Goal: Check status: Check status

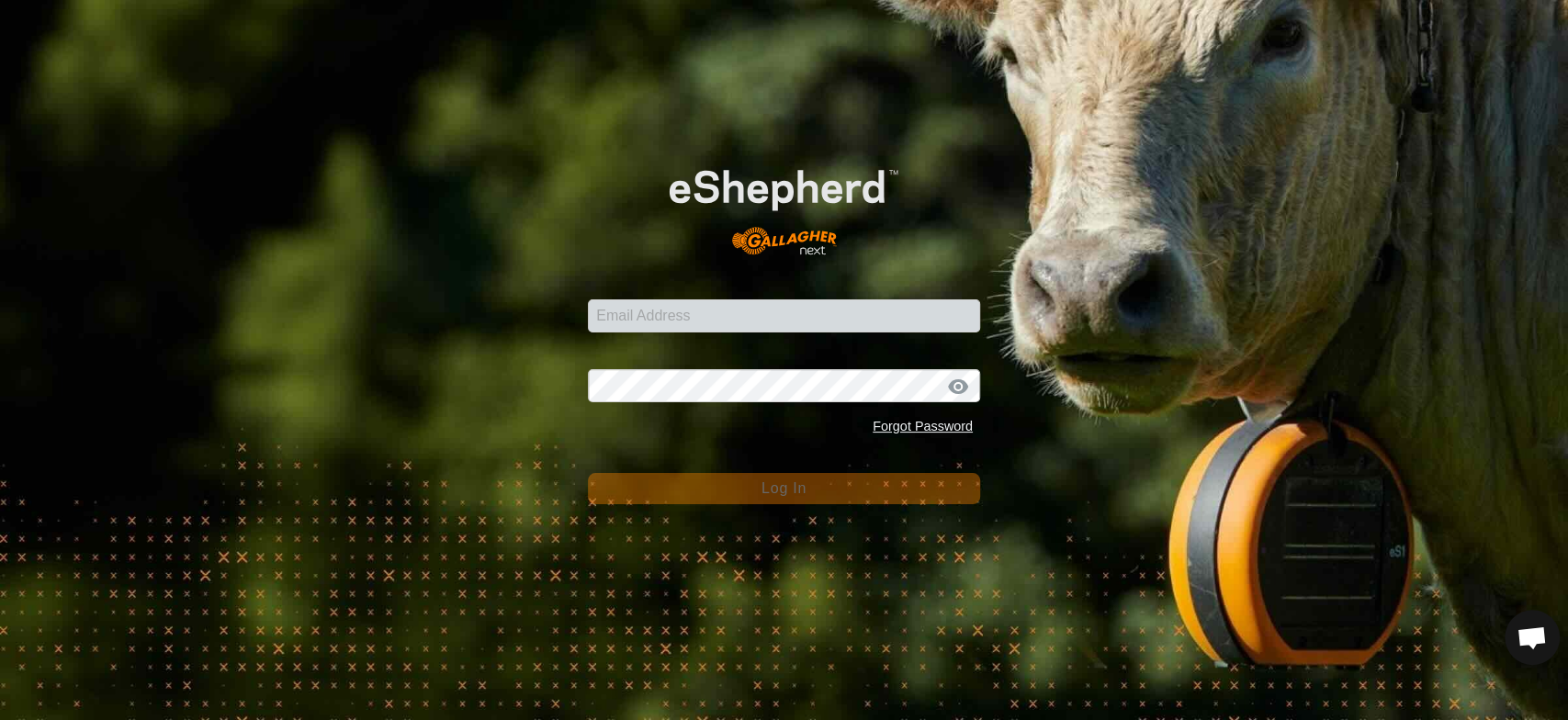
scroll to position [3516, 0]
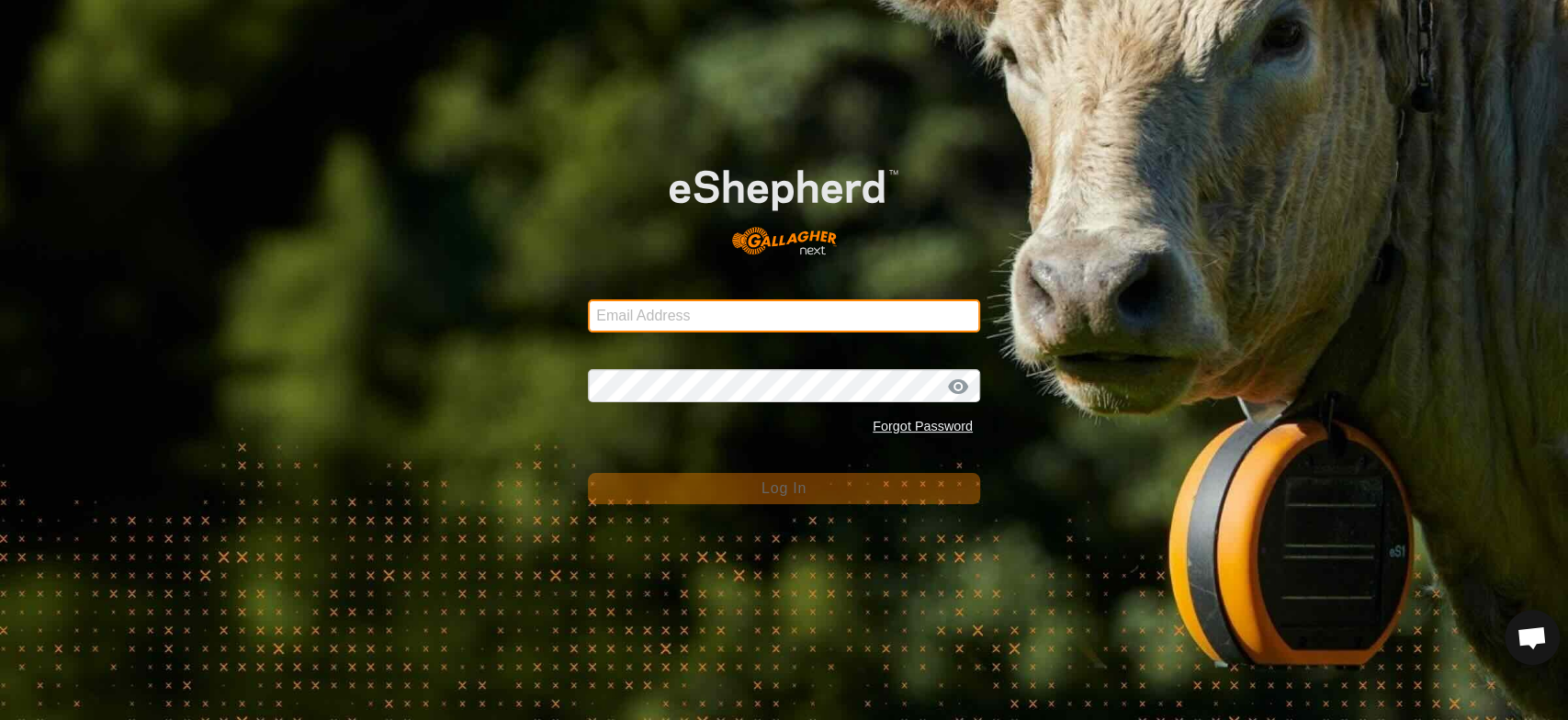
click at [645, 320] on input "Email Address" at bounding box center [784, 315] width 392 height 33
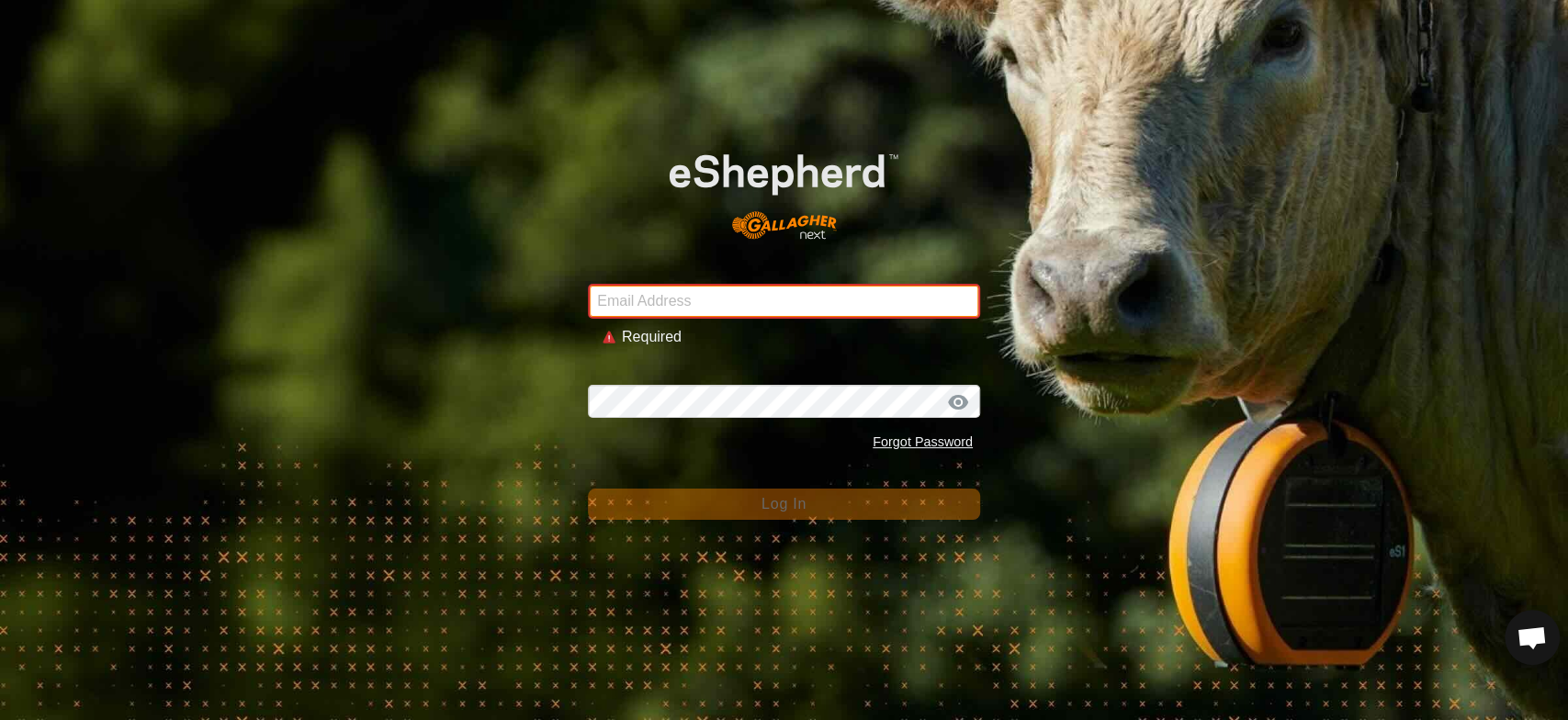
type input "[EMAIL_ADDRESS][DOMAIN_NAME]"
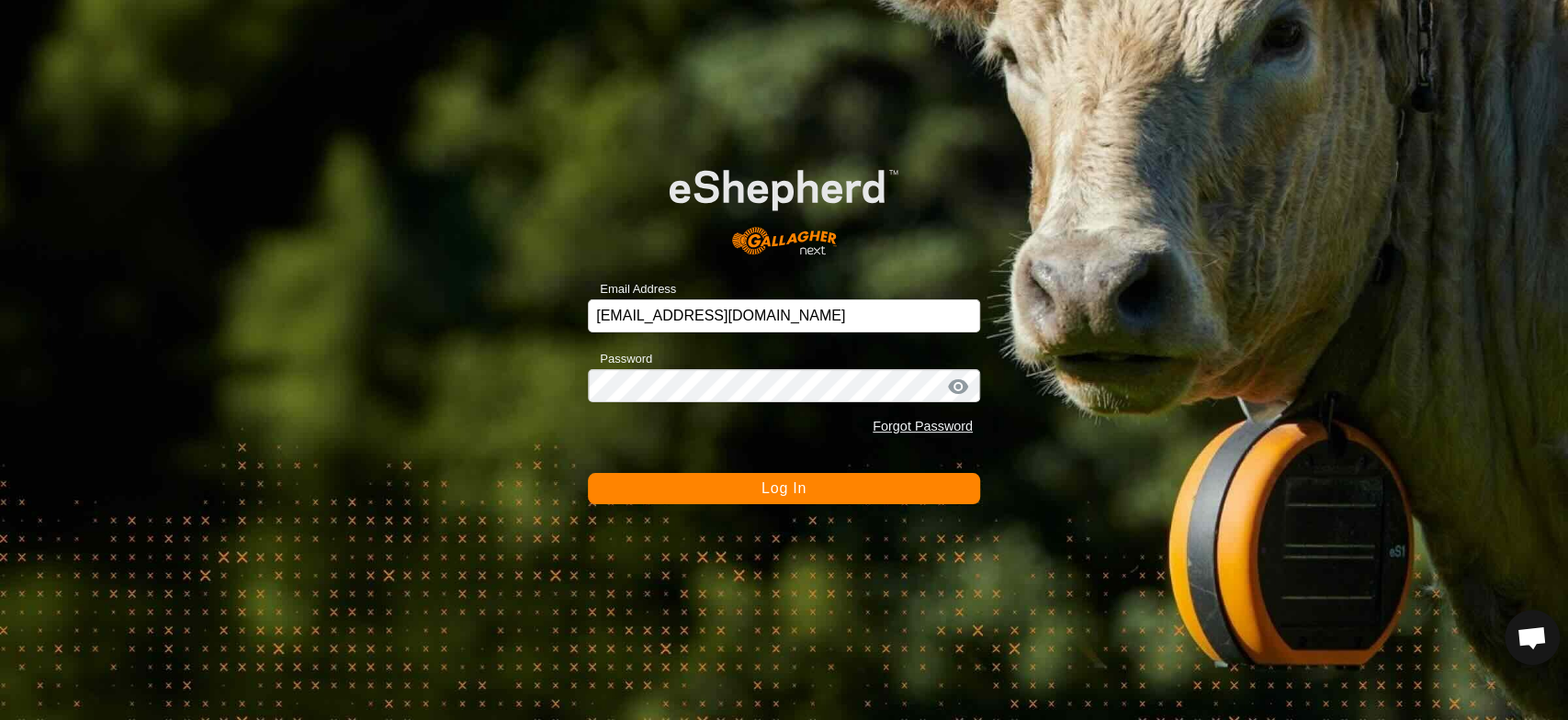
click at [796, 488] on span "Log In" at bounding box center [784, 488] width 45 height 16
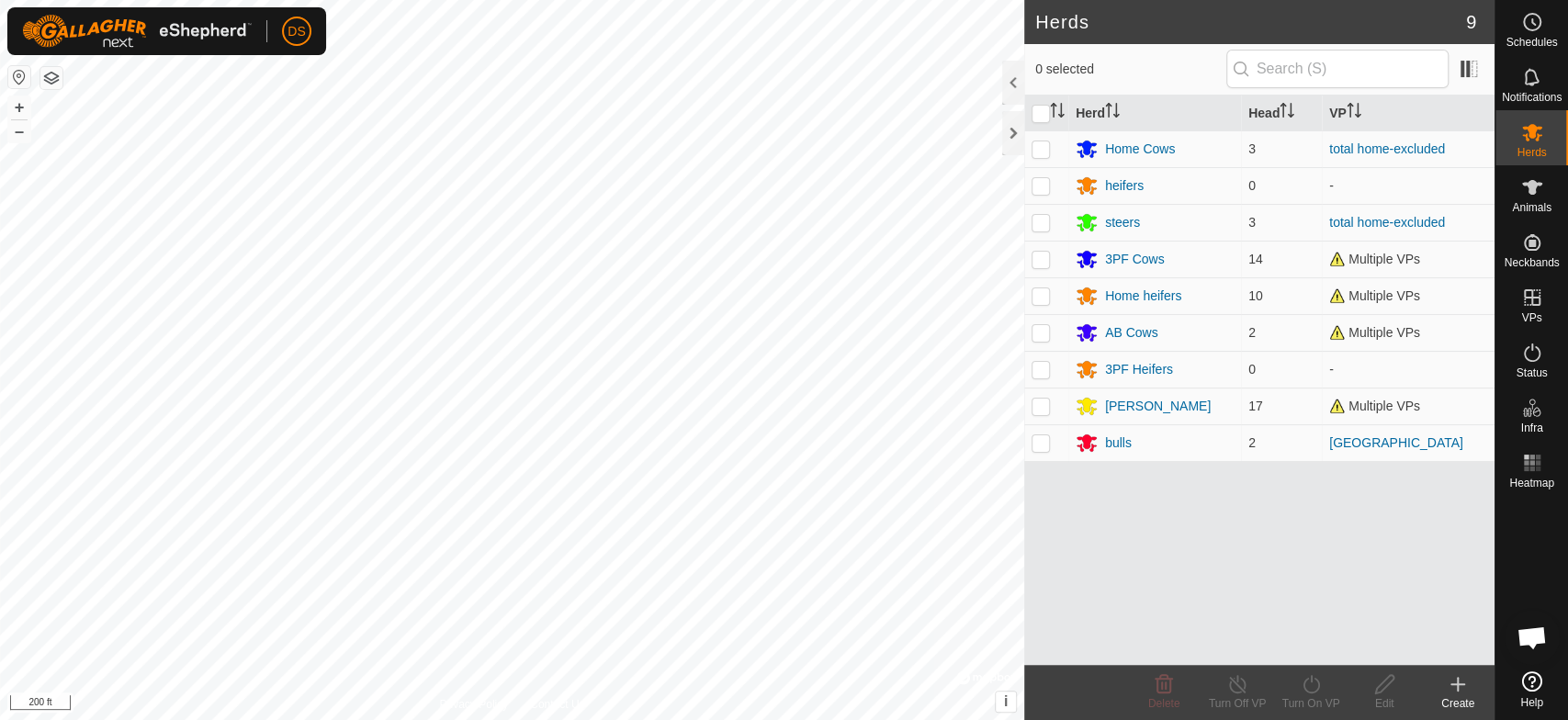
click at [851, 0] on html "DS Schedules Notifications Herds Animals Neckbands VPs Status Infra Heatmap Hel…" at bounding box center [784, 360] width 1568 height 720
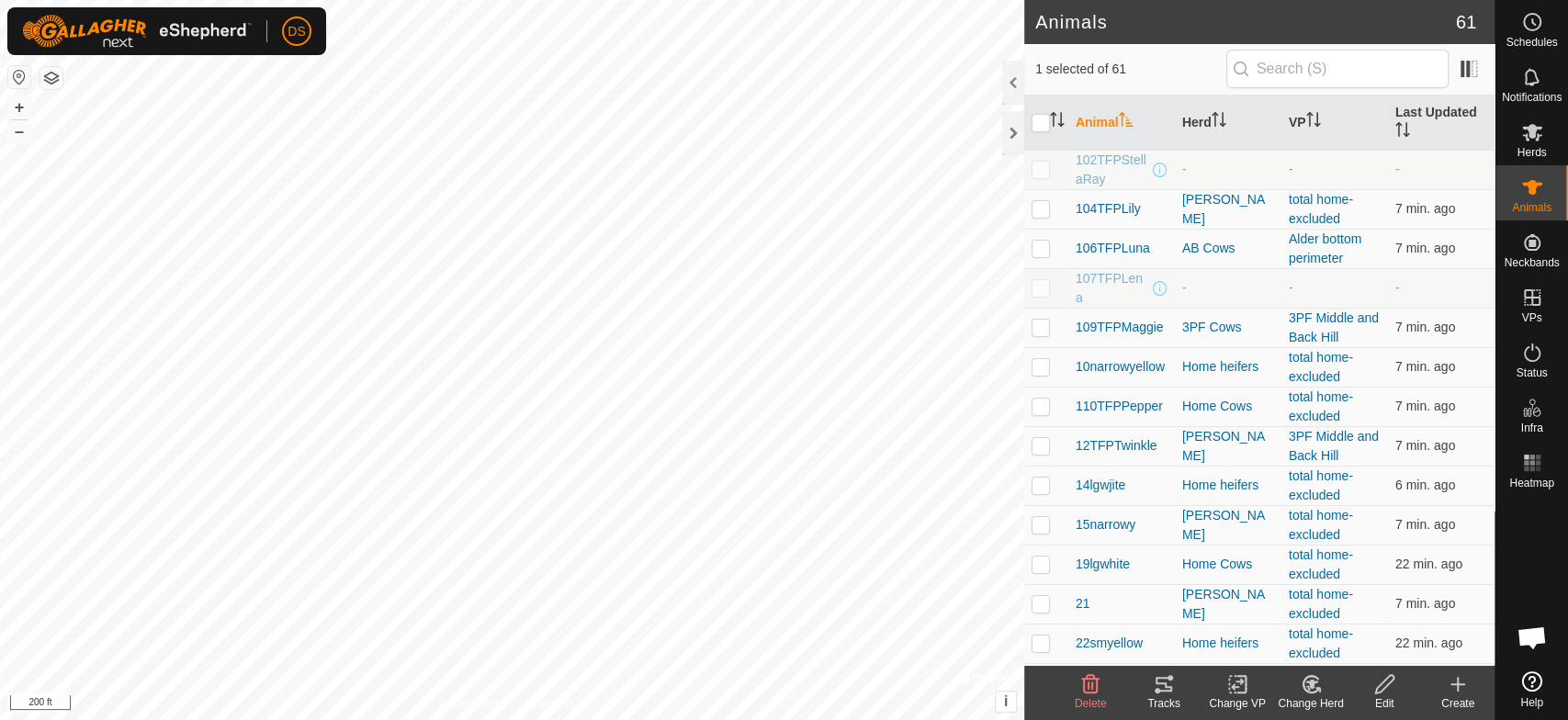
click at [1164, 689] on icon at bounding box center [1163, 684] width 22 height 22
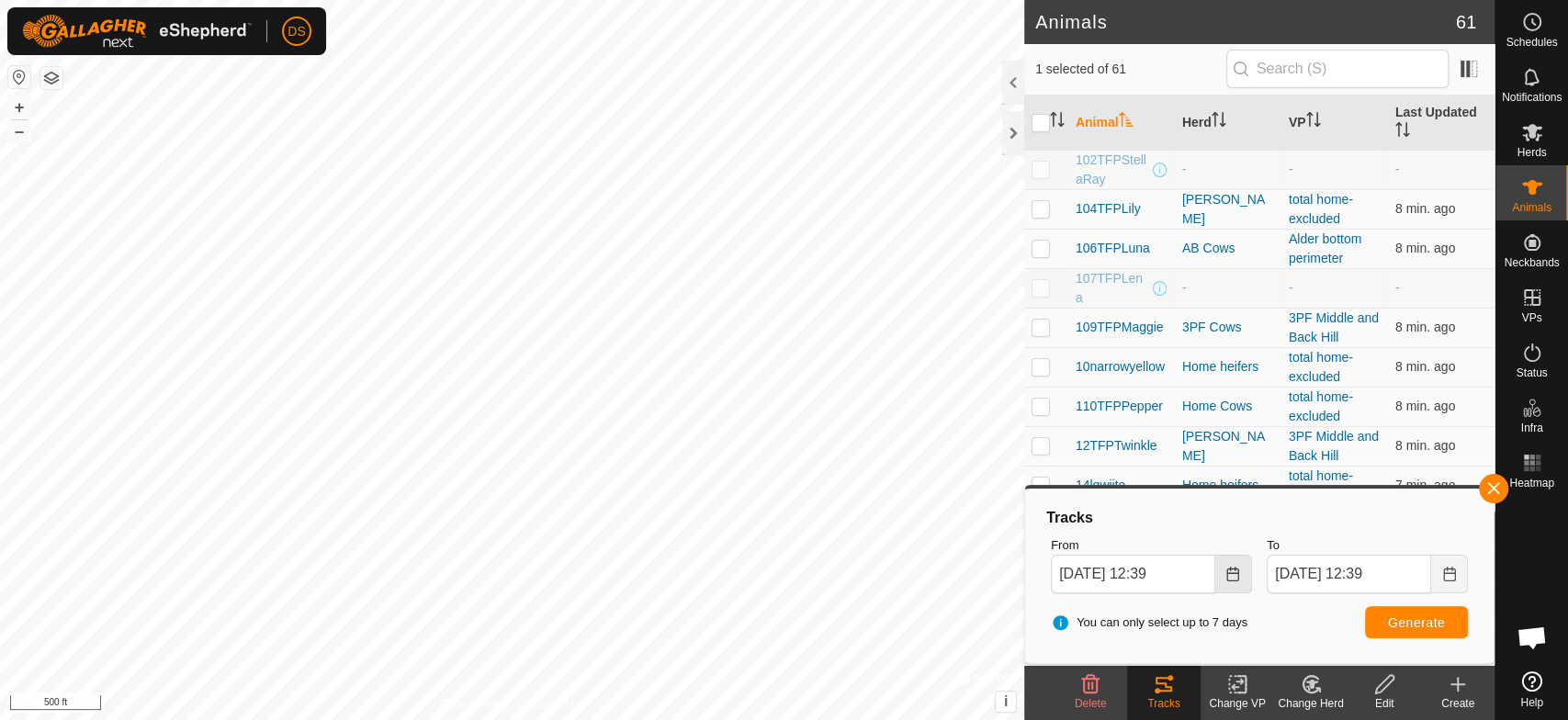
click at [1225, 578] on icon "Choose Date" at bounding box center [1232, 574] width 15 height 15
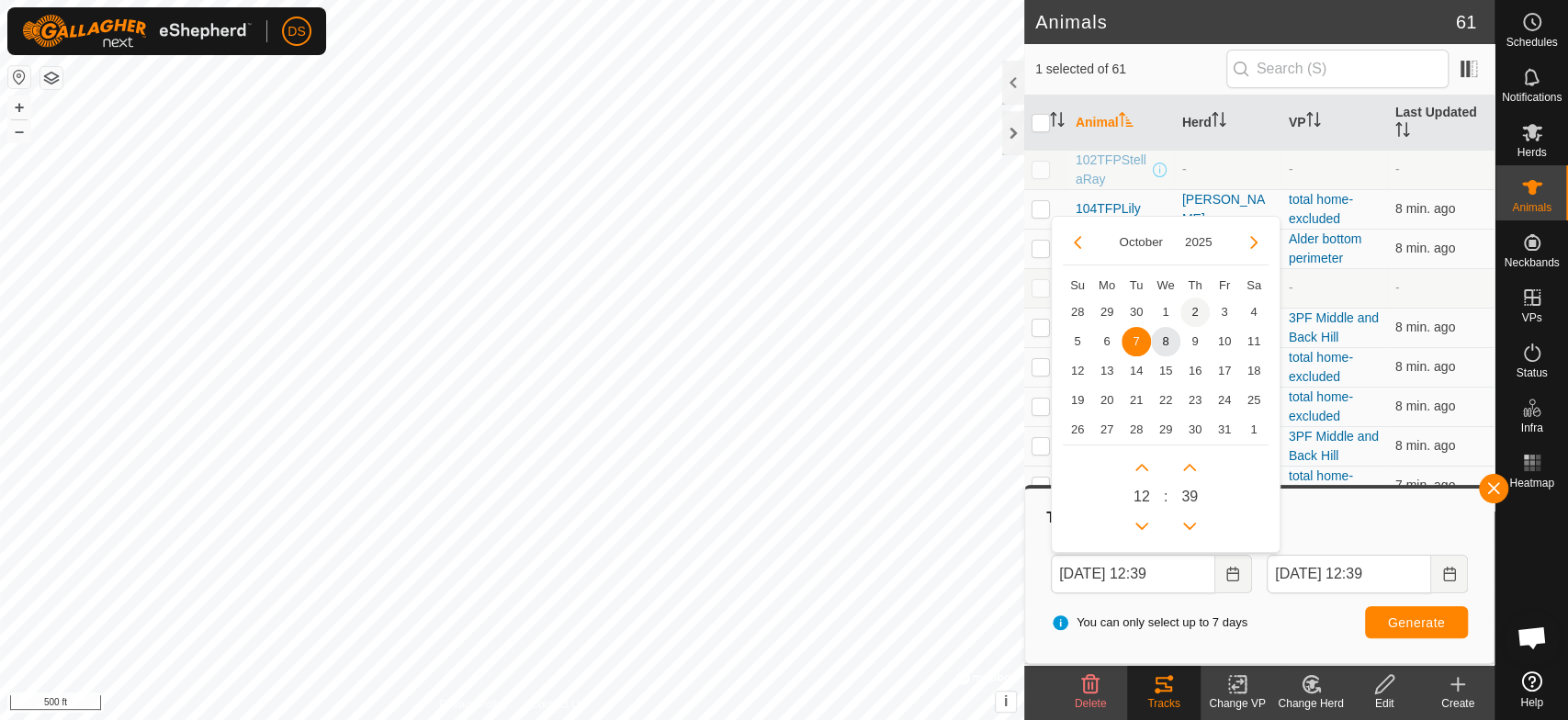
click at [1187, 309] on span "2" at bounding box center [1195, 312] width 30 height 30
type input "[DATE] 12:39"
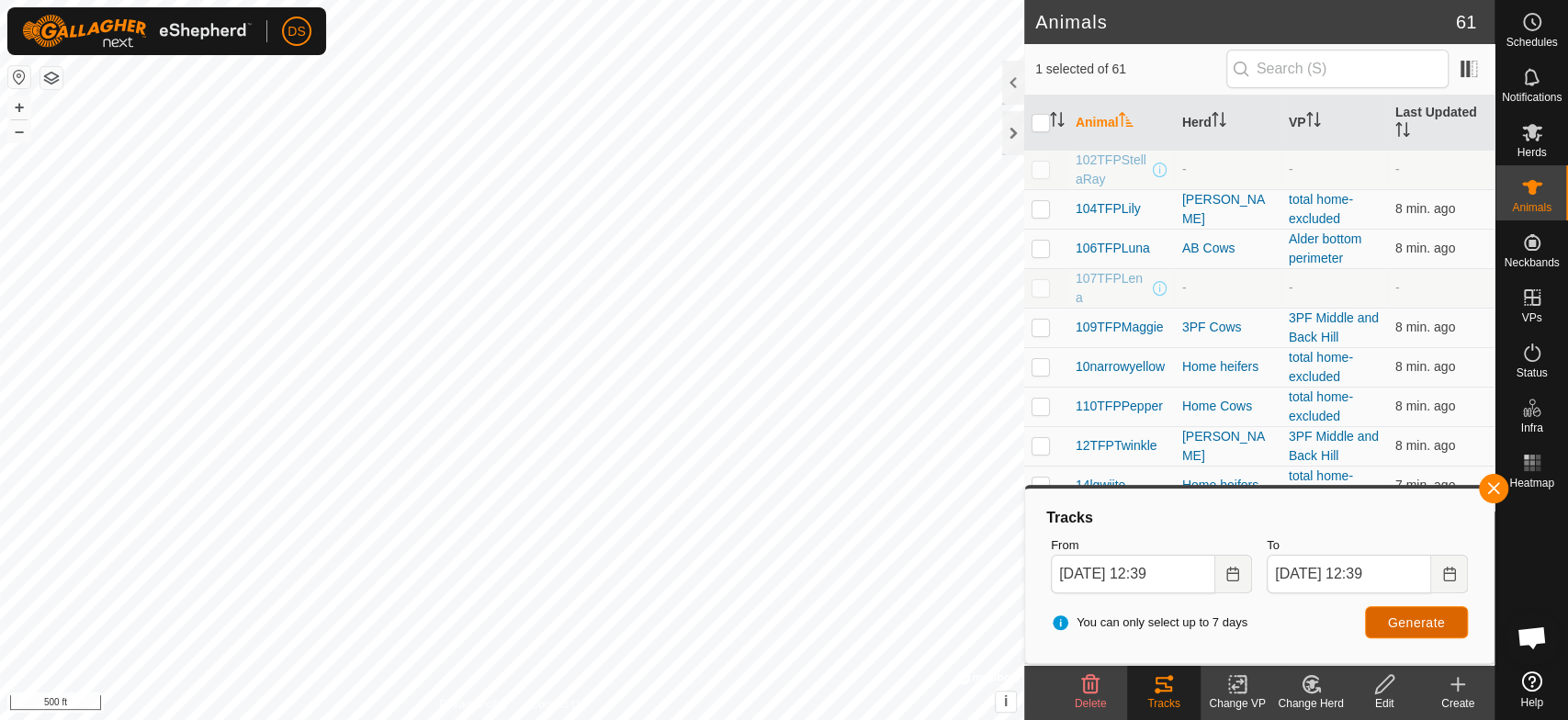
click at [1420, 623] on span "Generate" at bounding box center [1416, 623] width 57 height 15
